Goal: Complete application form: Fill out and submit a form for a specific purpose

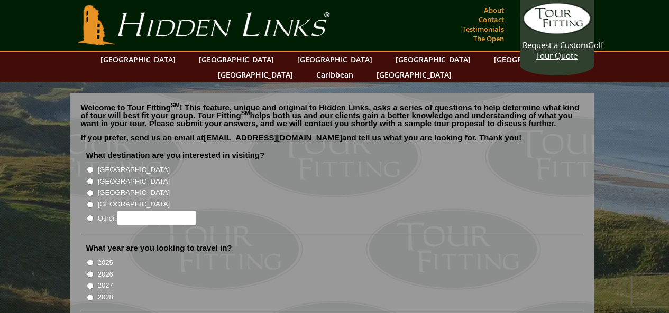
click at [90, 166] on input "[GEOGRAPHIC_DATA]" at bounding box center [90, 169] width 7 height 7
radio input "true"
click at [89, 178] on input "[GEOGRAPHIC_DATA]" at bounding box center [90, 181] width 7 height 7
radio input "true"
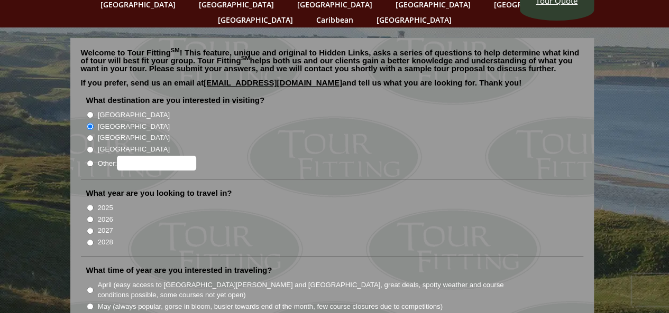
scroll to position [79, 0]
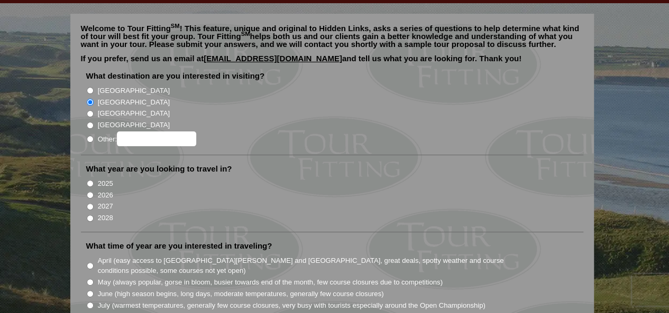
click at [90, 192] on input "2026" at bounding box center [90, 195] width 7 height 7
radio input "true"
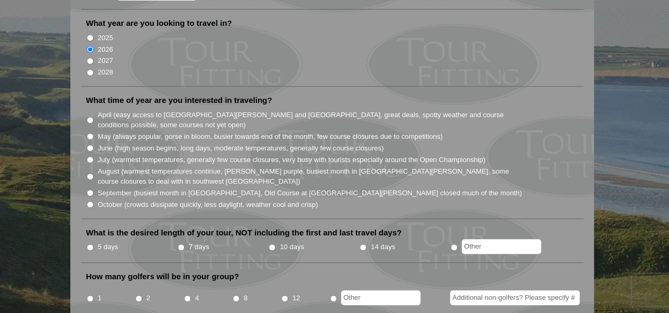
scroll to position [228, 0]
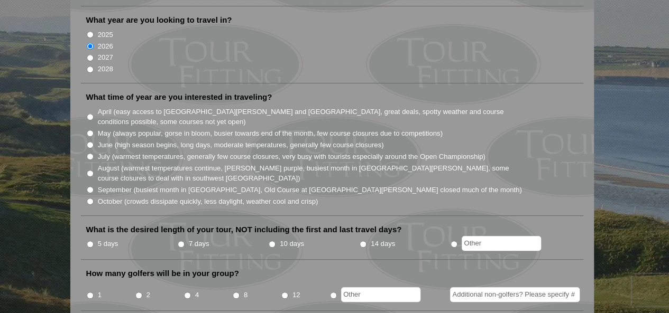
click at [88, 153] on input "July (warmest temperatures, generally few course closures, very busy with touri…" at bounding box center [90, 156] width 7 height 7
radio input "true"
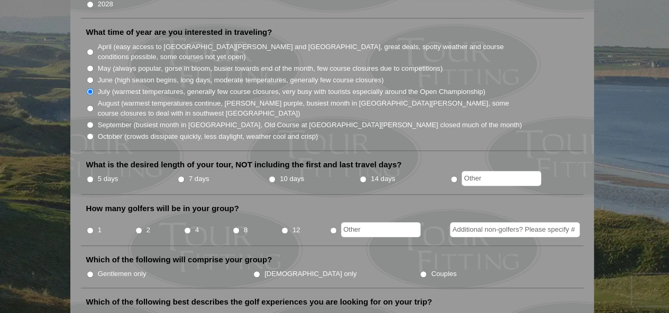
scroll to position [294, 0]
click at [362, 175] on input "14 days" at bounding box center [362, 178] width 7 height 7
radio input "true"
click at [452, 175] on input "radio" at bounding box center [453, 178] width 7 height 7
radio input "true"
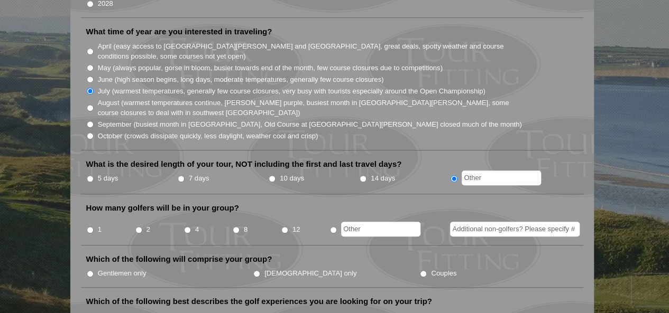
click at [479, 171] on input "text" at bounding box center [500, 178] width 79 height 15
type input "19"
click at [91, 227] on input "1" at bounding box center [90, 230] width 7 height 7
radio input "true"
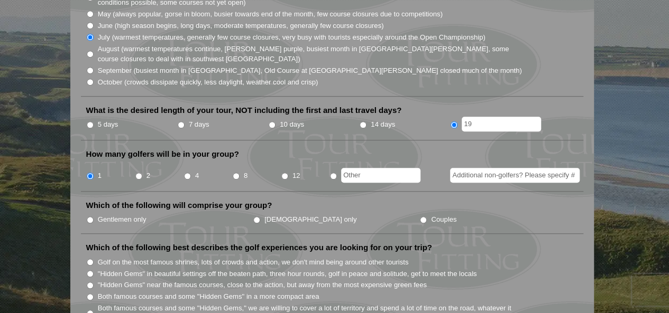
scroll to position [348, 0]
click at [87, 216] on input "Gentlemen only" at bounding box center [90, 219] width 7 height 7
radio input "true"
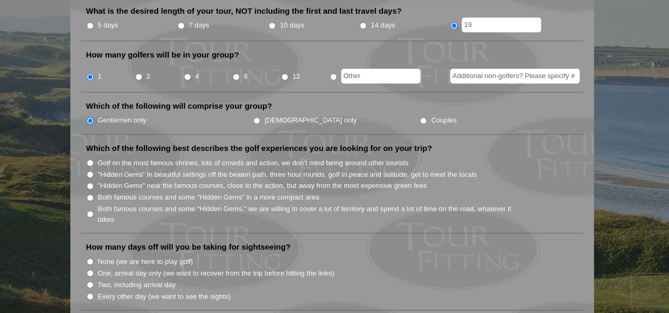
scroll to position [447, 0]
click at [90, 211] on input "Both famous courses and some "Hidden Gems," we are willing to cover a lot of te…" at bounding box center [90, 214] width 7 height 7
radio input "true"
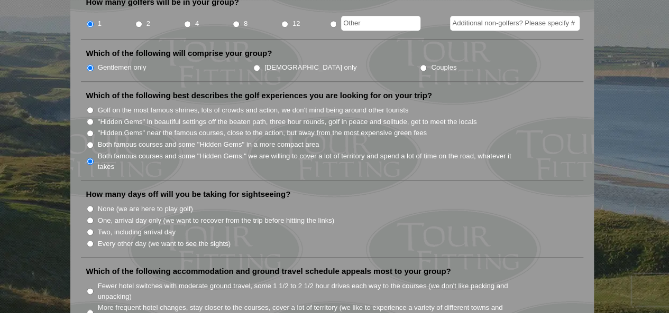
scroll to position [514, 0]
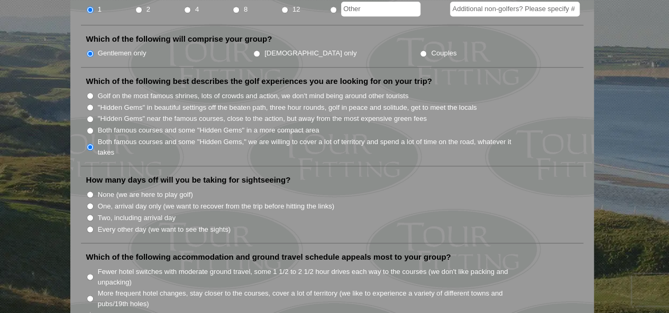
click at [91, 191] on input "None (we are here to play golf)" at bounding box center [90, 194] width 7 height 7
radio input "true"
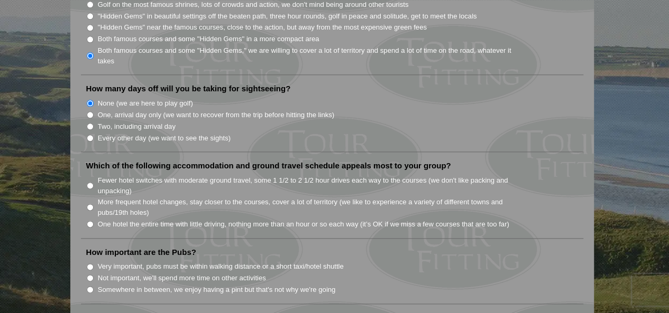
scroll to position [607, 0]
click at [87, 110] on input "One, arrival day only (we want to recover from the trip before hitting the link…" at bounding box center [90, 113] width 7 height 7
radio input "true"
click at [91, 181] on input "Fewer hotel switches with moderate ground travel, some 1 1/2 to 2 1/2 hour driv…" at bounding box center [90, 184] width 7 height 7
radio input "true"
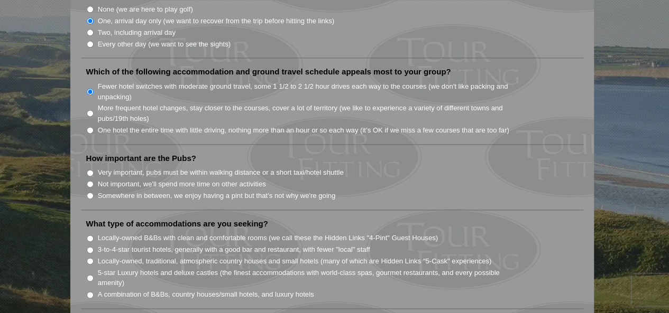
scroll to position [700, 0]
click at [87, 180] on input "Not important, we'll spend more time on other activities" at bounding box center [90, 183] width 7 height 7
radio input "true"
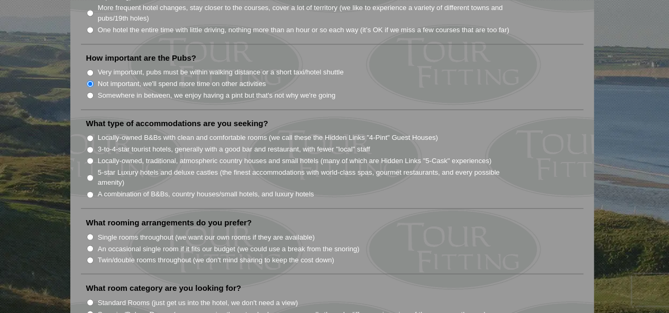
scroll to position [814, 0]
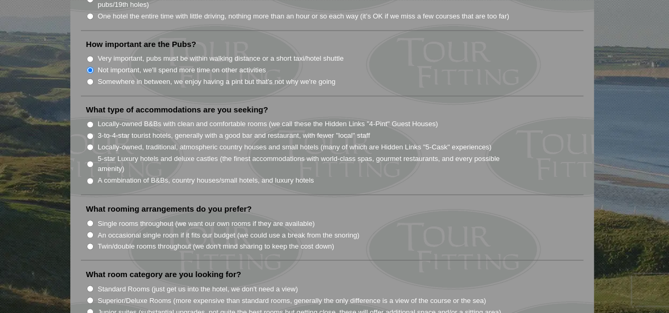
click at [91, 178] on input "A combination of B&Bs, country houses/small hotels, and luxury hotels" at bounding box center [90, 181] width 7 height 7
radio input "true"
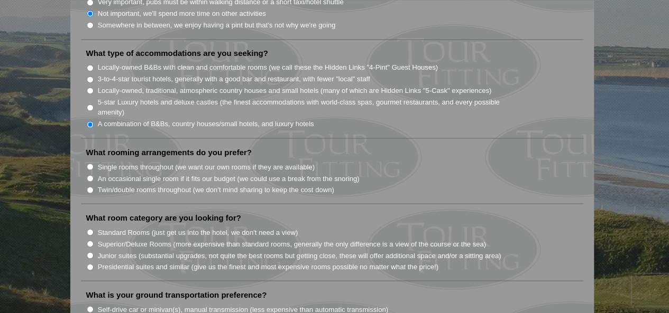
scroll to position [894, 0]
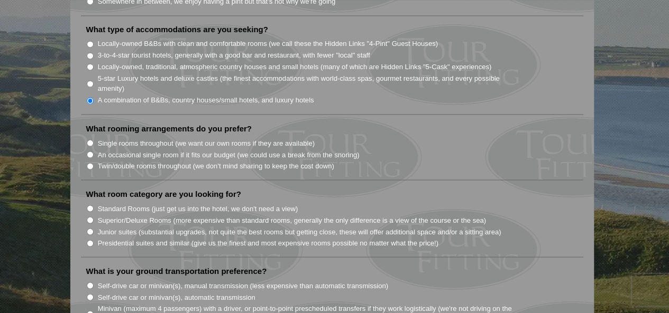
click at [91, 140] on input "Single rooms throughout (we want our own rooms if they are available)" at bounding box center [90, 143] width 7 height 7
radio input "true"
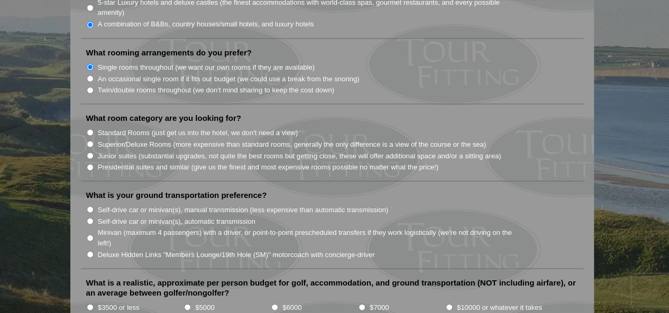
scroll to position [988, 0]
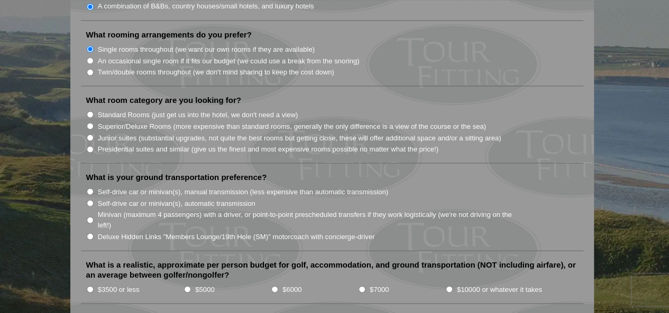
click at [90, 111] on input "Standard Rooms (just get us into the hotel, we don't need a view)" at bounding box center [90, 114] width 7 height 7
radio input "true"
click at [90, 217] on input "Minivan (maximum 4 passengers) with a driver, or point-to-point prescheduled tr…" at bounding box center [90, 220] width 7 height 7
radio input "true"
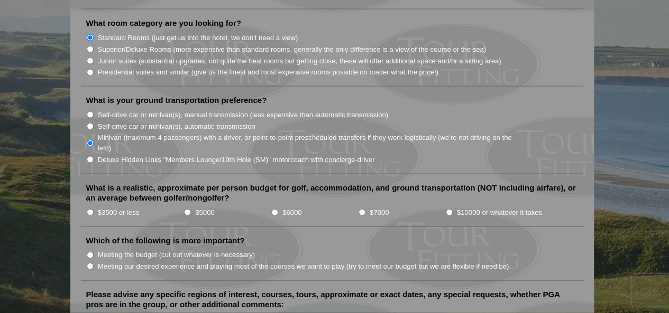
scroll to position [1082, 0]
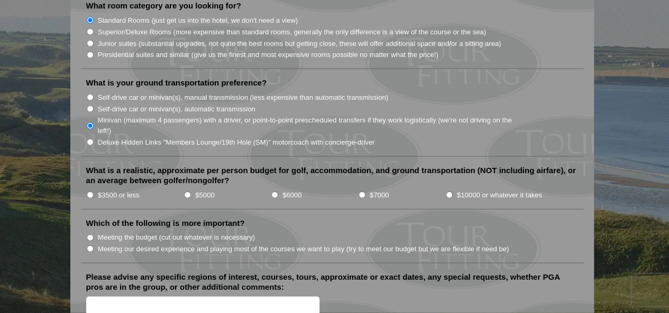
click at [449, 192] on input "$10000 or whatever it takes" at bounding box center [448, 195] width 7 height 7
radio input "true"
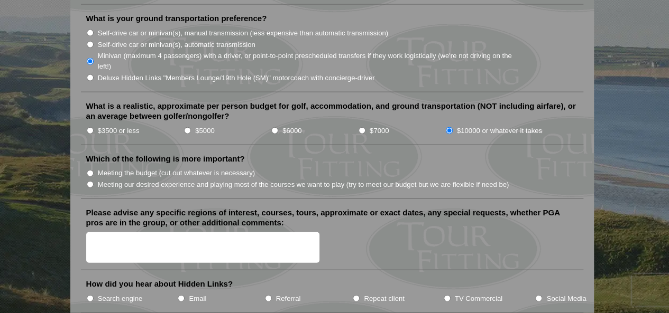
scroll to position [1150, 0]
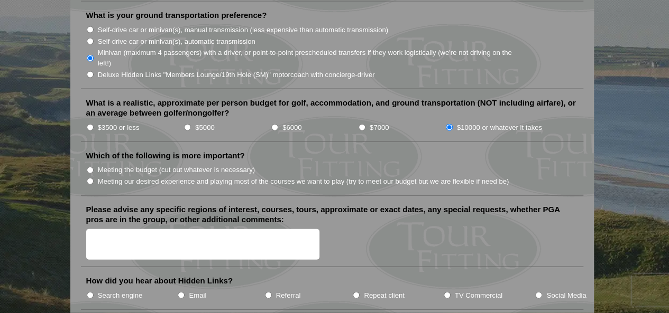
click at [91, 178] on input "Meeting our desired experience and playing most of the courses we want to play …" at bounding box center [90, 181] width 7 height 7
radio input "true"
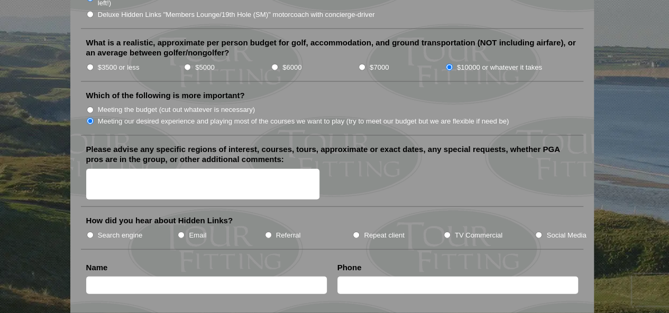
scroll to position [1217, 0]
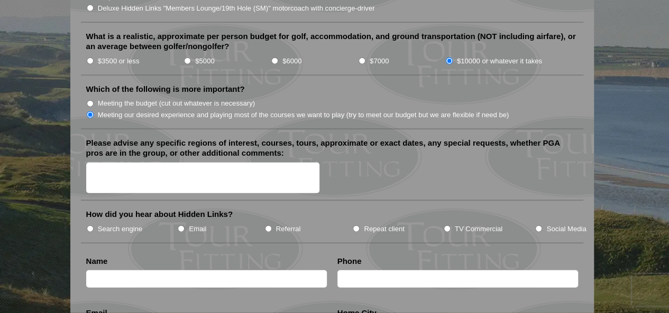
click at [88, 226] on input "Search engine" at bounding box center [90, 229] width 7 height 7
radio input "true"
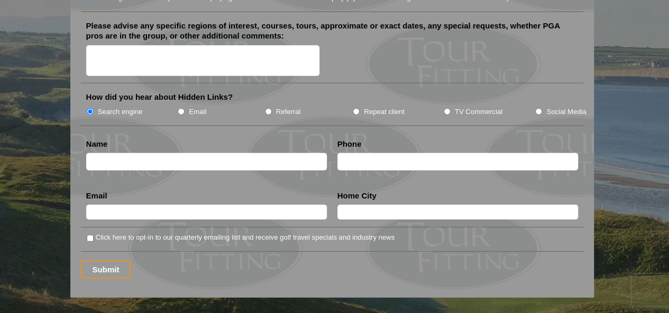
scroll to position [1336, 0]
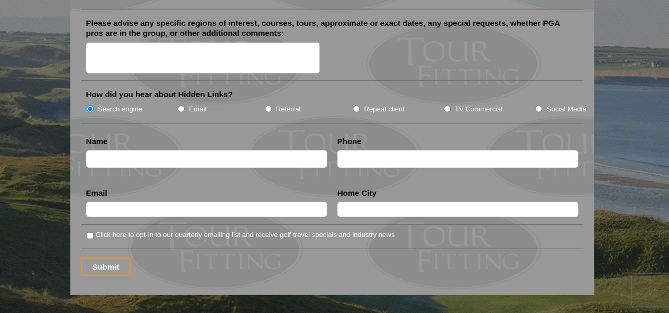
click at [103, 151] on input "text" at bounding box center [206, 159] width 240 height 17
type input "[PERSON_NAME]"
type input "0419122879"
type input "[EMAIL_ADDRESS][DOMAIN_NAME]"
type input "Merrinac"
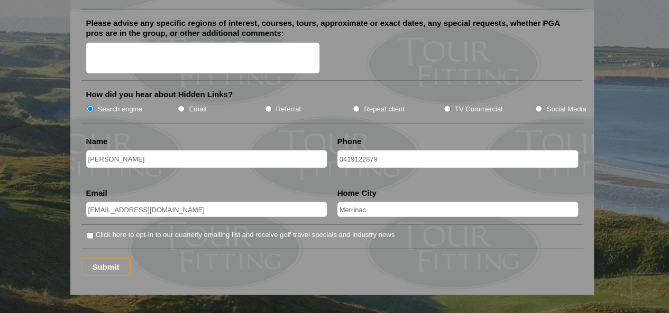
click at [90, 233] on input "Click here to opt-in to our quarterly emailing list and receive golf travel spe…" at bounding box center [90, 236] width 7 height 7
checkbox input "true"
click at [110, 258] on input "Submit" at bounding box center [106, 267] width 50 height 18
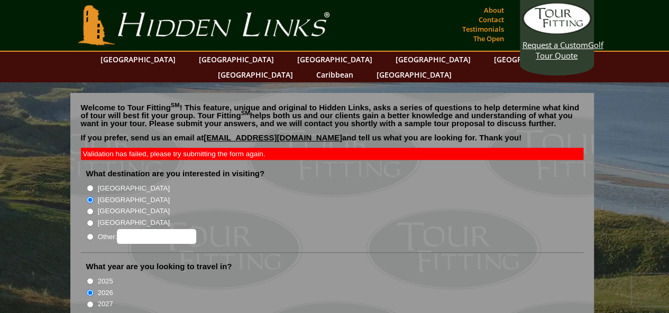
click at [89, 185] on input "[GEOGRAPHIC_DATA]" at bounding box center [90, 188] width 7 height 7
radio input "true"
click at [91, 197] on input "[GEOGRAPHIC_DATA]" at bounding box center [90, 200] width 7 height 7
radio input "true"
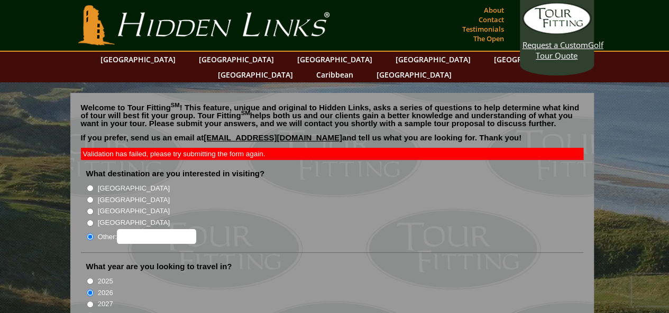
click at [140, 229] on input "Other:" at bounding box center [156, 236] width 79 height 15
click at [89, 185] on input "[GEOGRAPHIC_DATA]" at bounding box center [90, 188] width 7 height 7
radio input "true"
click at [90, 197] on input "[GEOGRAPHIC_DATA]" at bounding box center [90, 200] width 7 height 7
radio input "true"
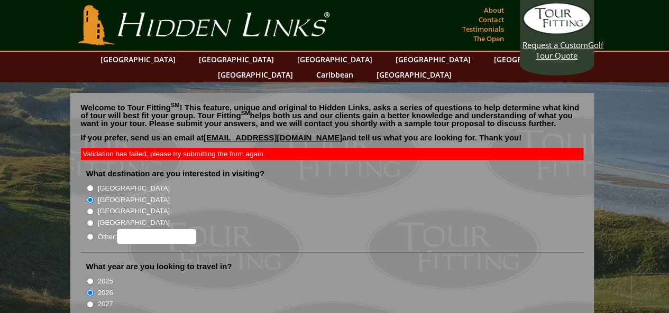
click at [88, 234] on input "Other:" at bounding box center [90, 237] width 7 height 7
radio input "true"
click at [133, 229] on input "Other:" at bounding box center [156, 236] width 79 height 15
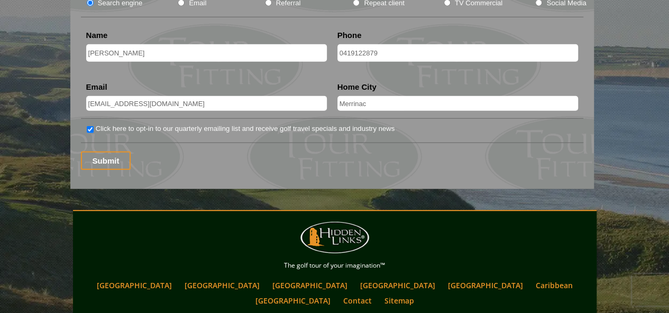
scroll to position [1443, 0]
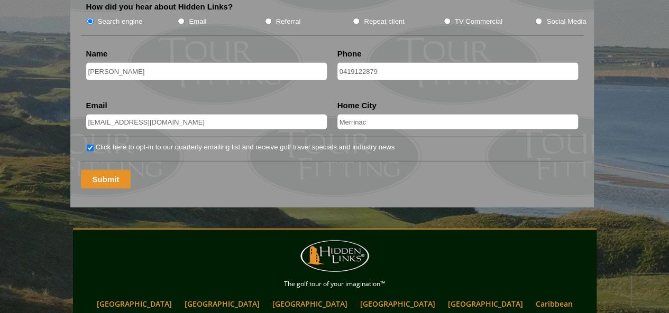
type input "scotland and ireland"
click at [105, 170] on input "Submit" at bounding box center [106, 179] width 50 height 18
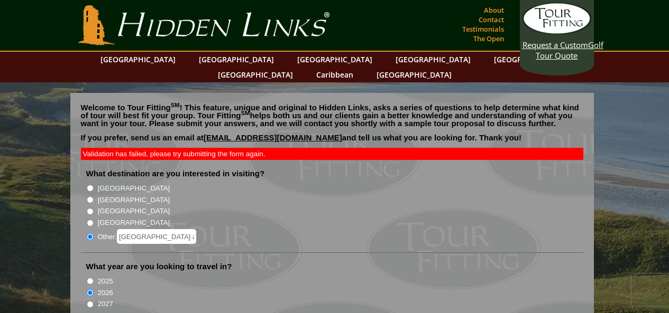
scroll to position [1443, 0]
